Goal: Check status

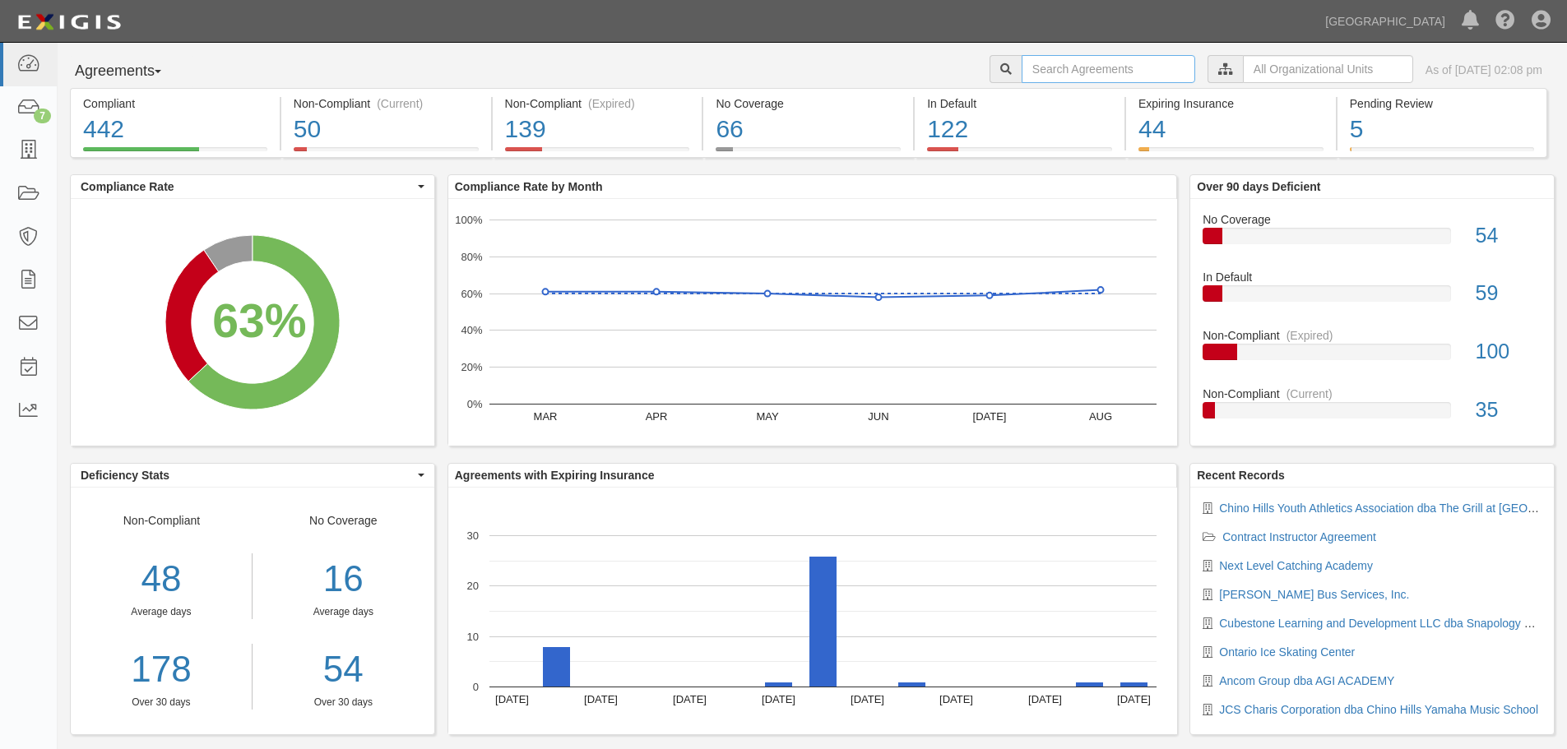
click at [1127, 70] on input "text" at bounding box center [1109, 69] width 174 height 28
type input "trovao"
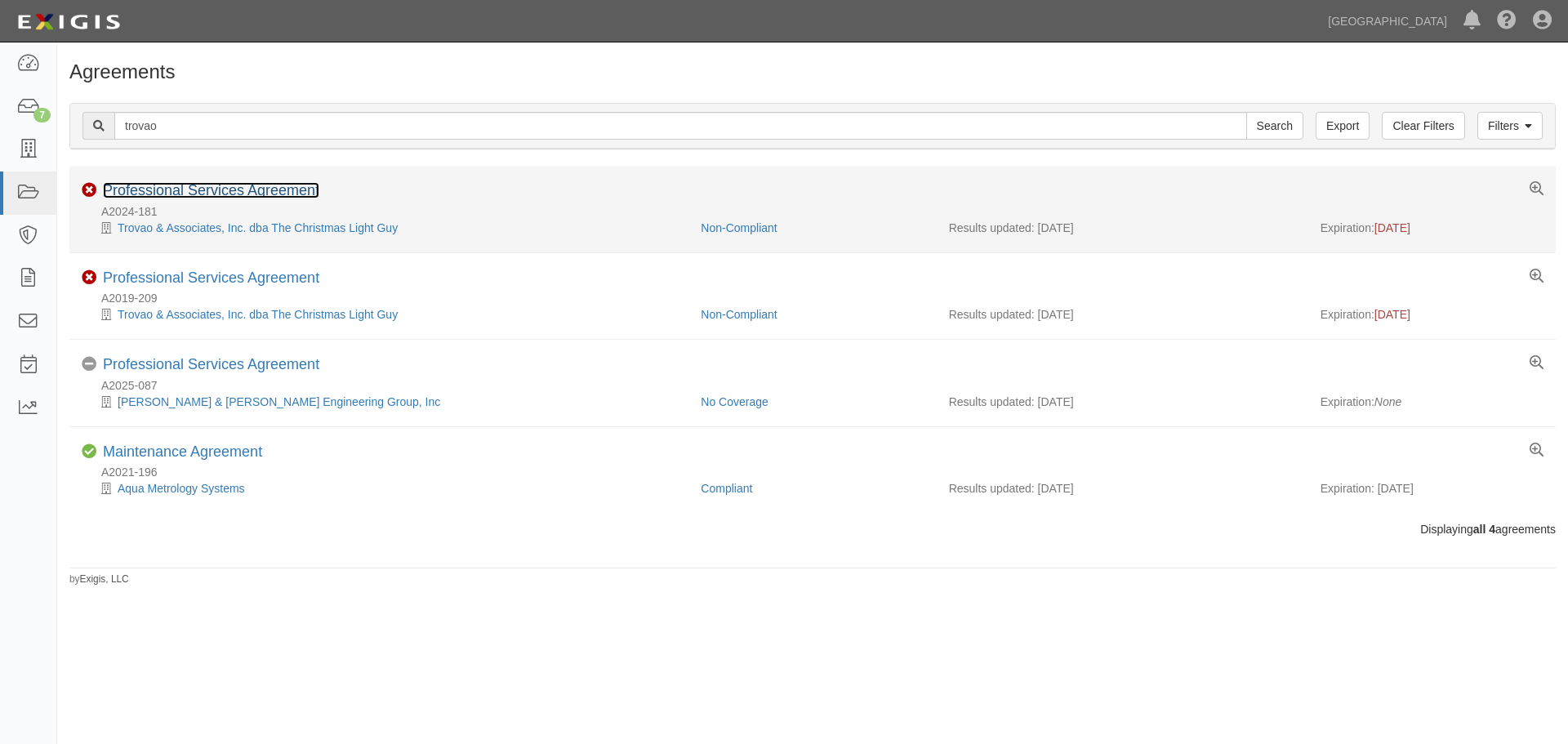
click at [273, 197] on link "Professional Services Agreement" at bounding box center [212, 190] width 216 height 16
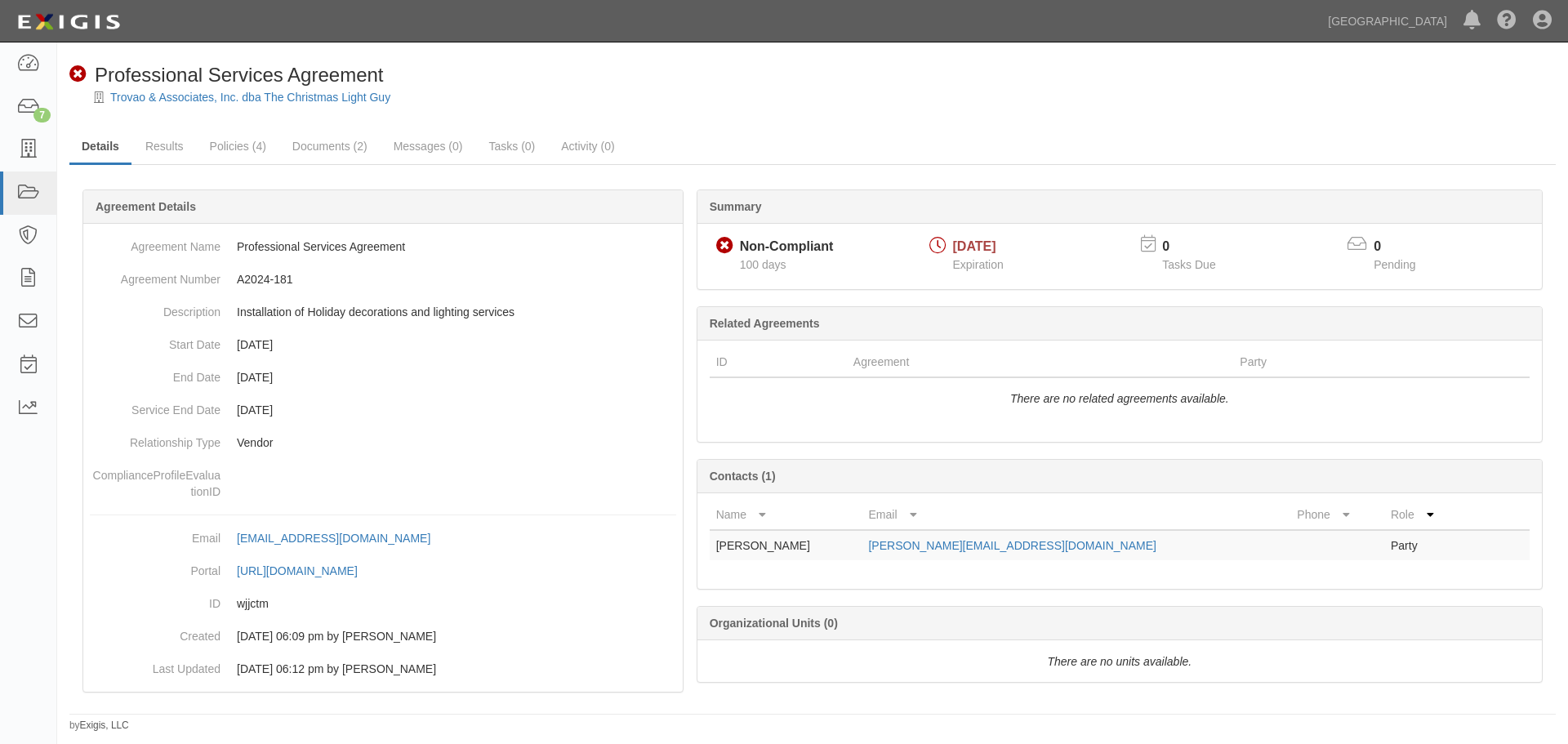
click at [771, 248] on div "Non-Compliant" at bounding box center [786, 246] width 94 height 19
click at [966, 247] on span "04/05/2025" at bounding box center [975, 246] width 44 height 14
click at [940, 249] on div at bounding box center [937, 245] width 17 height 17
click at [264, 144] on link "Policies (4)" at bounding box center [237, 147] width 80 height 35
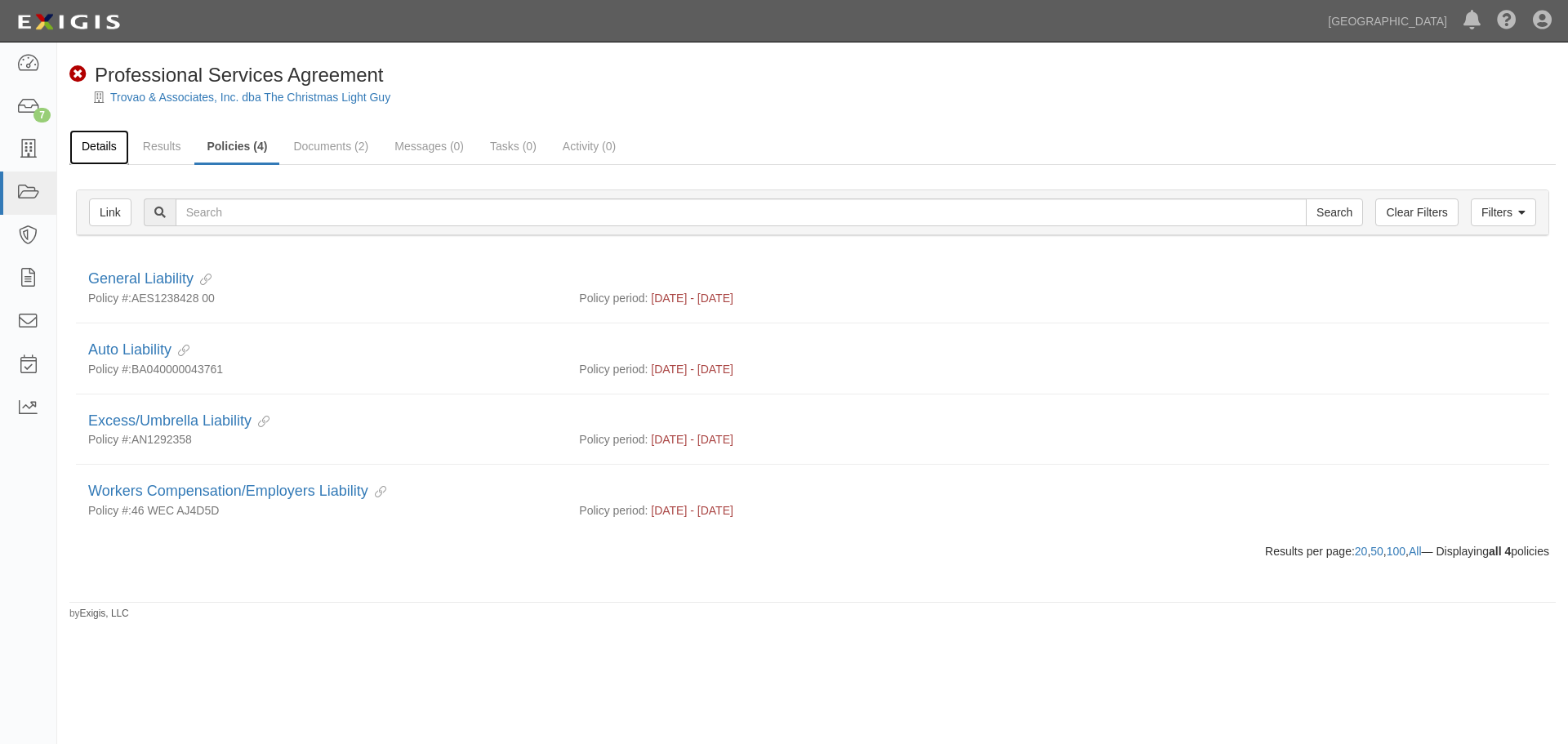
click at [108, 145] on link "Details" at bounding box center [99, 147] width 60 height 35
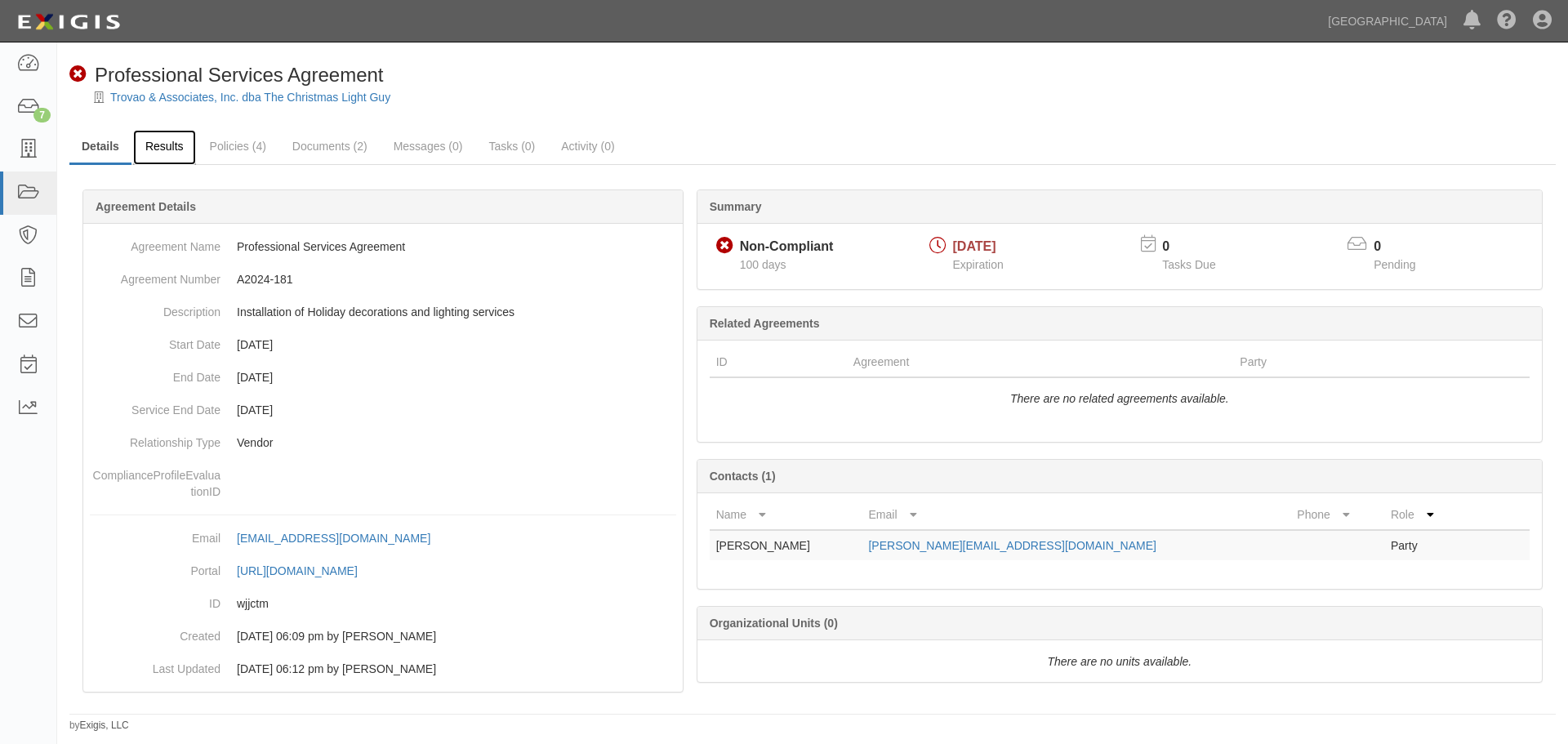
click at [164, 154] on link "Results" at bounding box center [164, 147] width 63 height 35
